Goal: Task Accomplishment & Management: Use online tool/utility

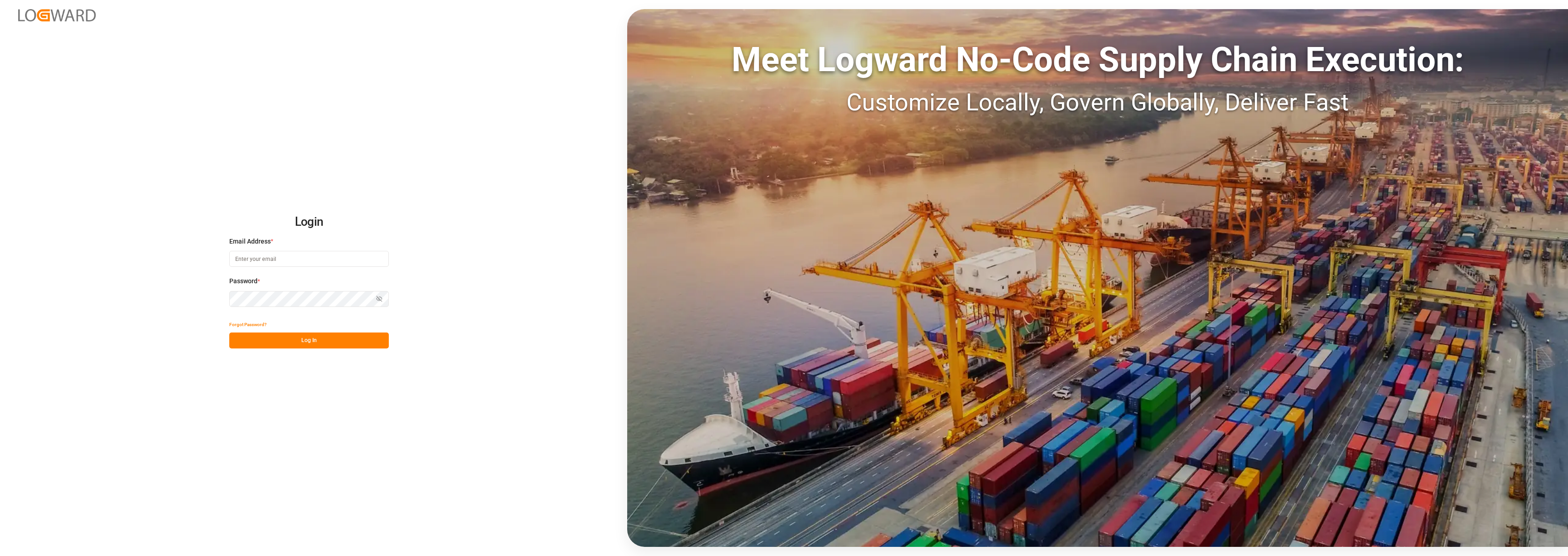
click at [295, 259] on input at bounding box center [309, 259] width 159 height 16
click at [305, 261] on input at bounding box center [309, 259] width 159 height 16
type input "[PERSON_NAME][EMAIL_ADDRESS][PERSON_NAME][DOMAIN_NAME]"
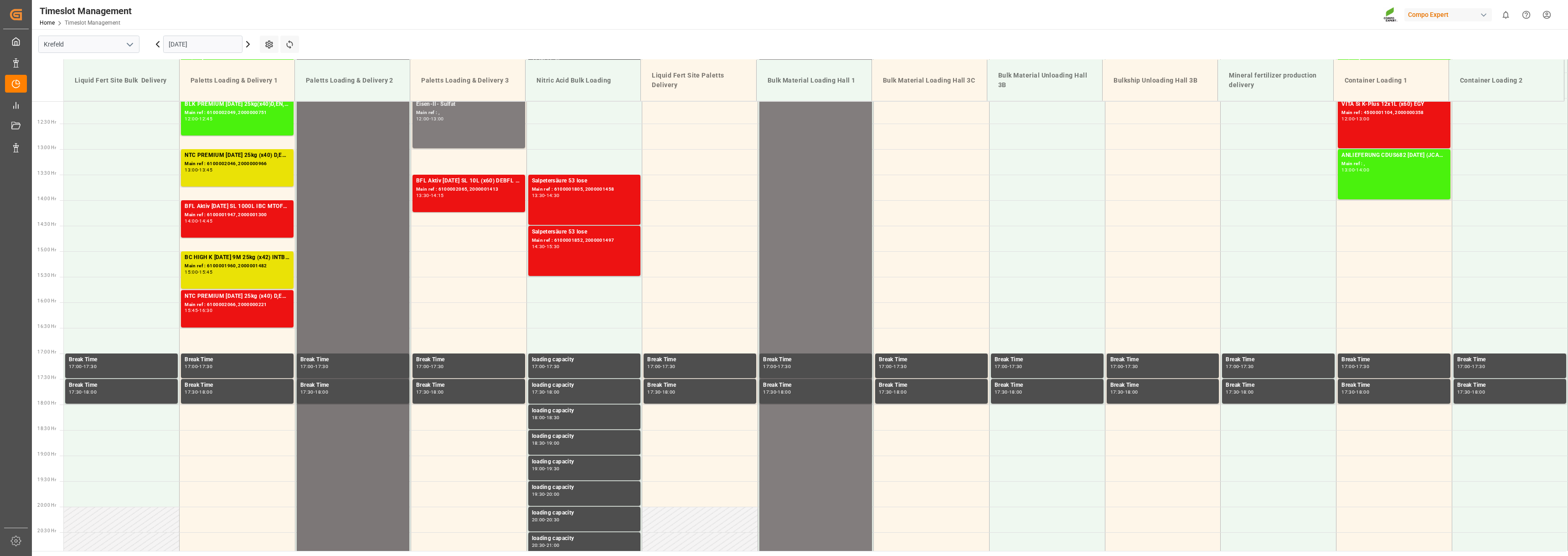
scroll to position [616, 0]
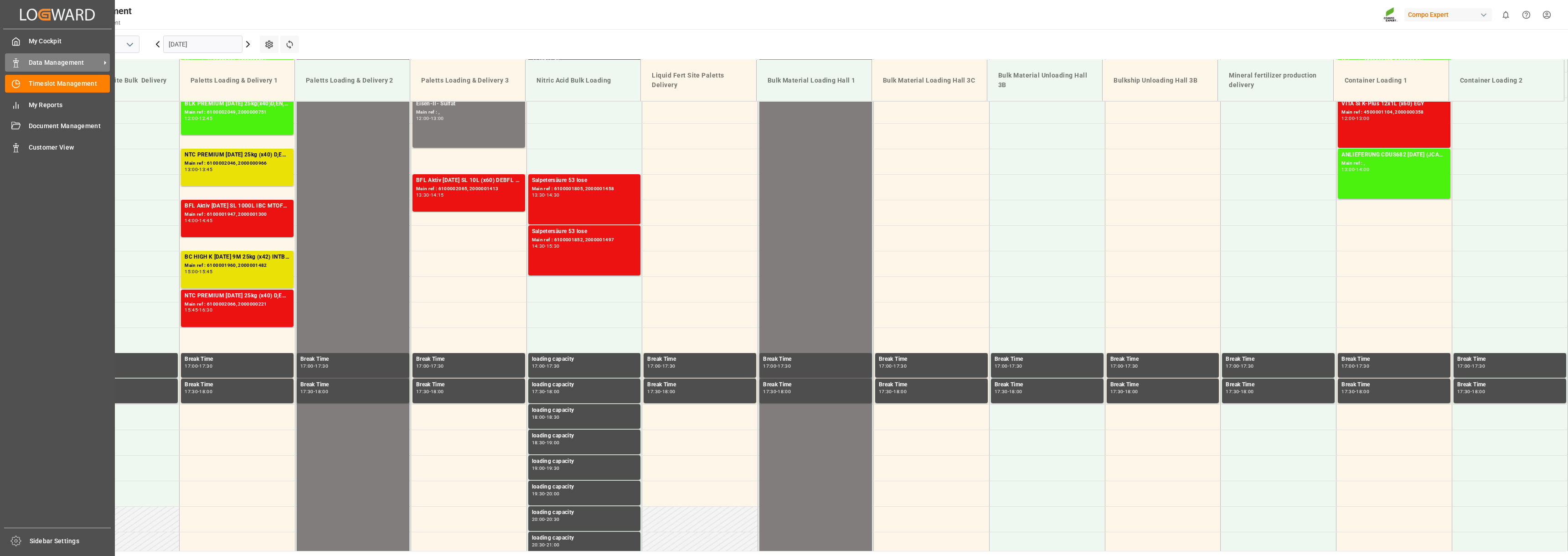
click at [49, 62] on span "Data Management" at bounding box center [65, 63] width 72 height 10
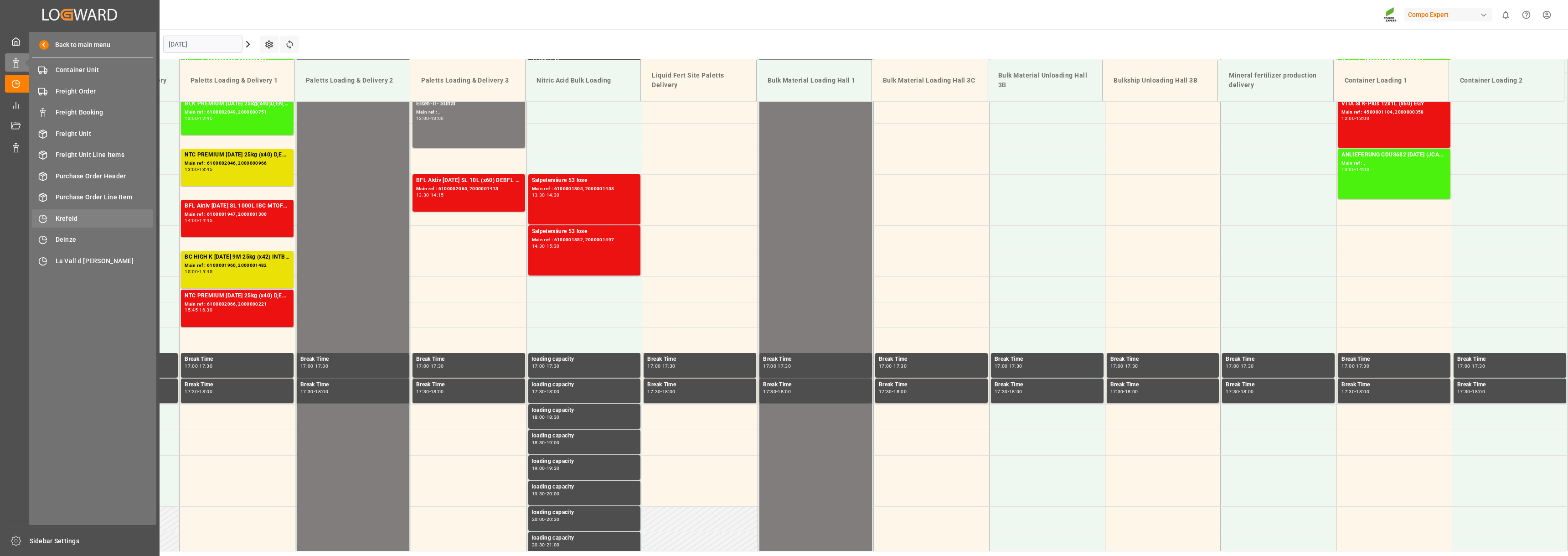
click at [61, 220] on span "Krefeld" at bounding box center [104, 219] width 98 height 10
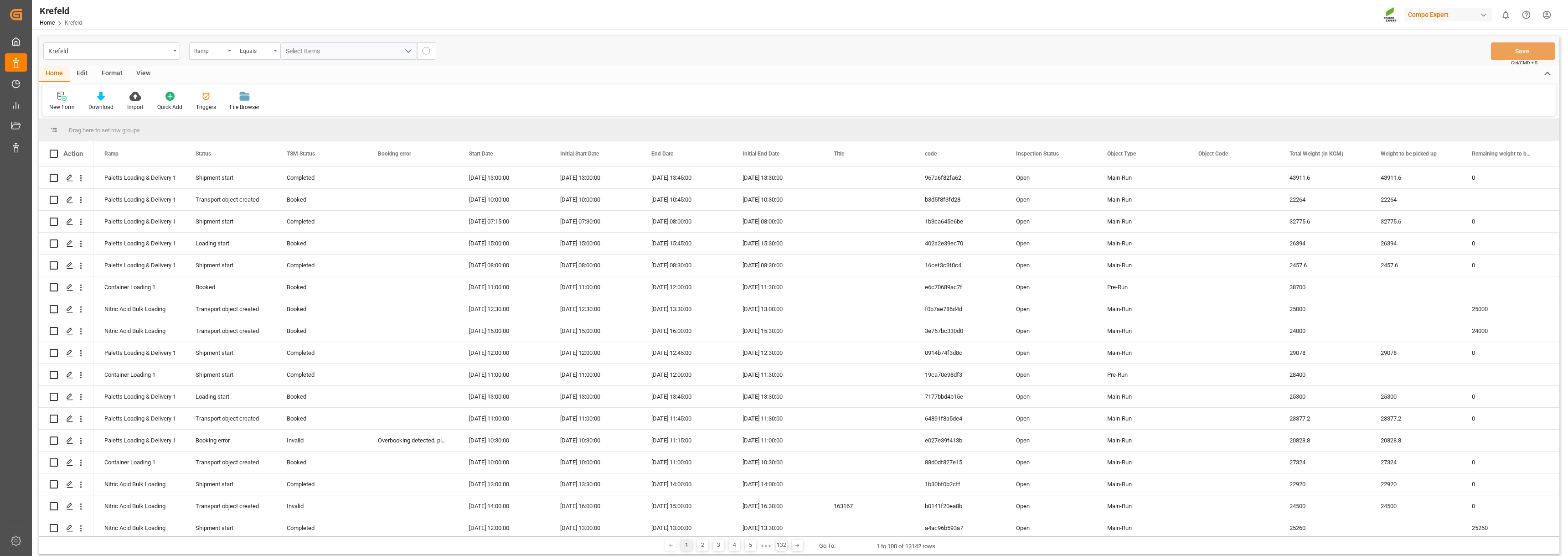
click at [113, 71] on div "Format" at bounding box center [112, 74] width 35 height 15
click at [66, 98] on icon at bounding box center [62, 96] width 8 height 9
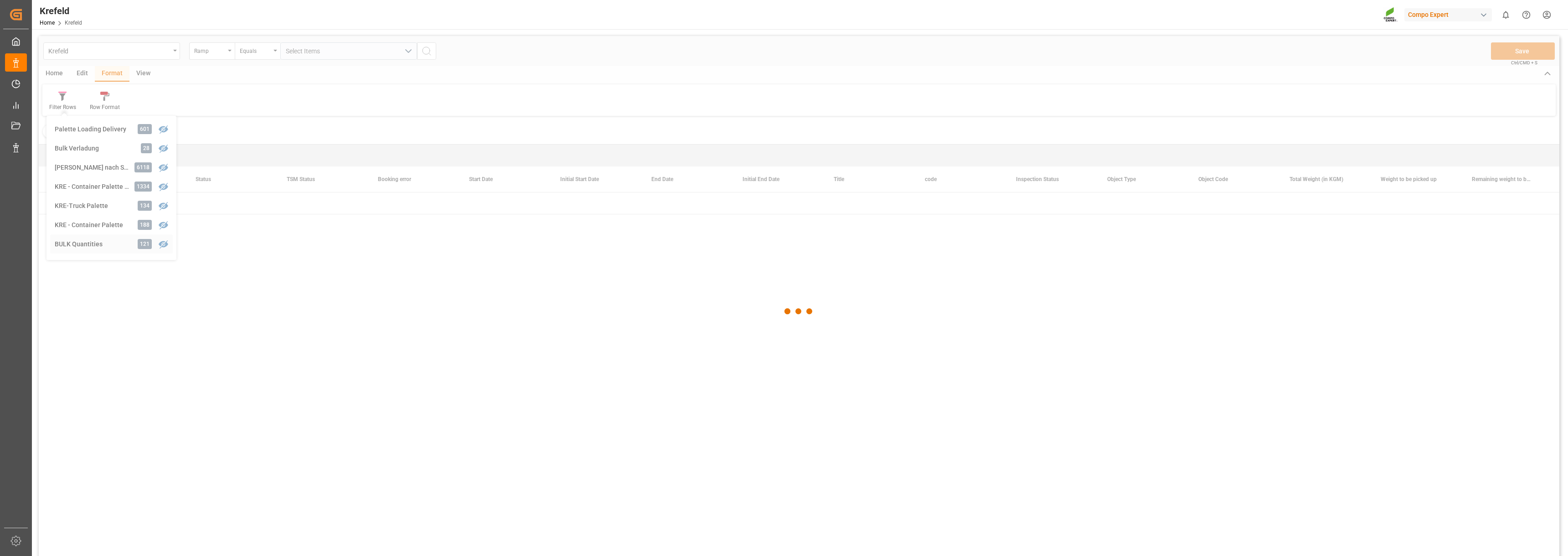
click at [100, 248] on div "Krefeld Ramp Equals Select Items Save Ctrl/CMD + S Home Edit Format View Filter…" at bounding box center [799, 308] width 1521 height 544
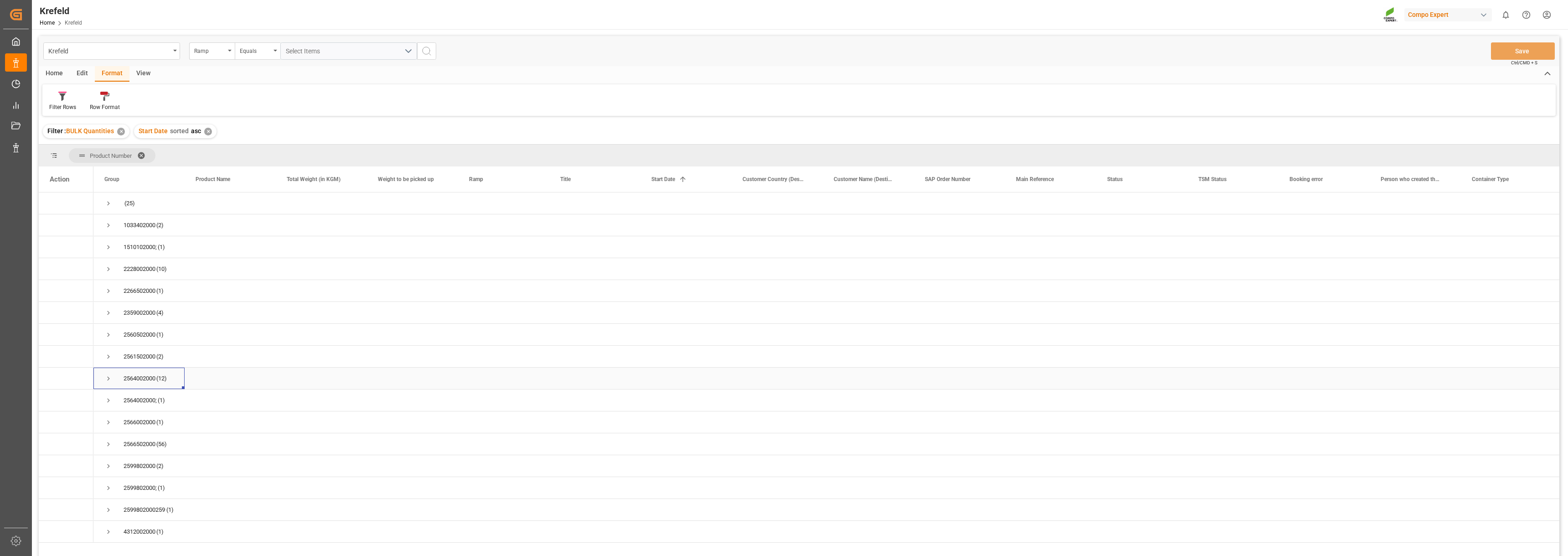
click at [111, 378] on span "Press SPACE to select this row." at bounding box center [108, 378] width 8 height 8
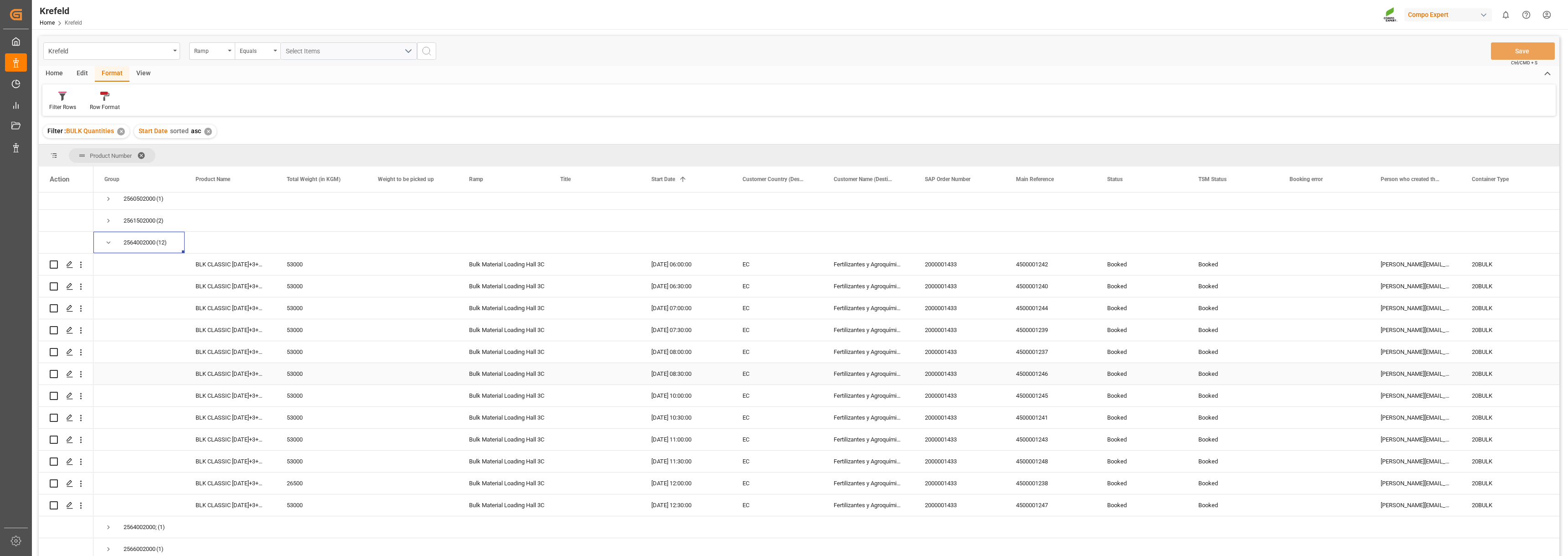
scroll to position [137, 0]
